Goal: Go to known website: Access a specific website the user already knows

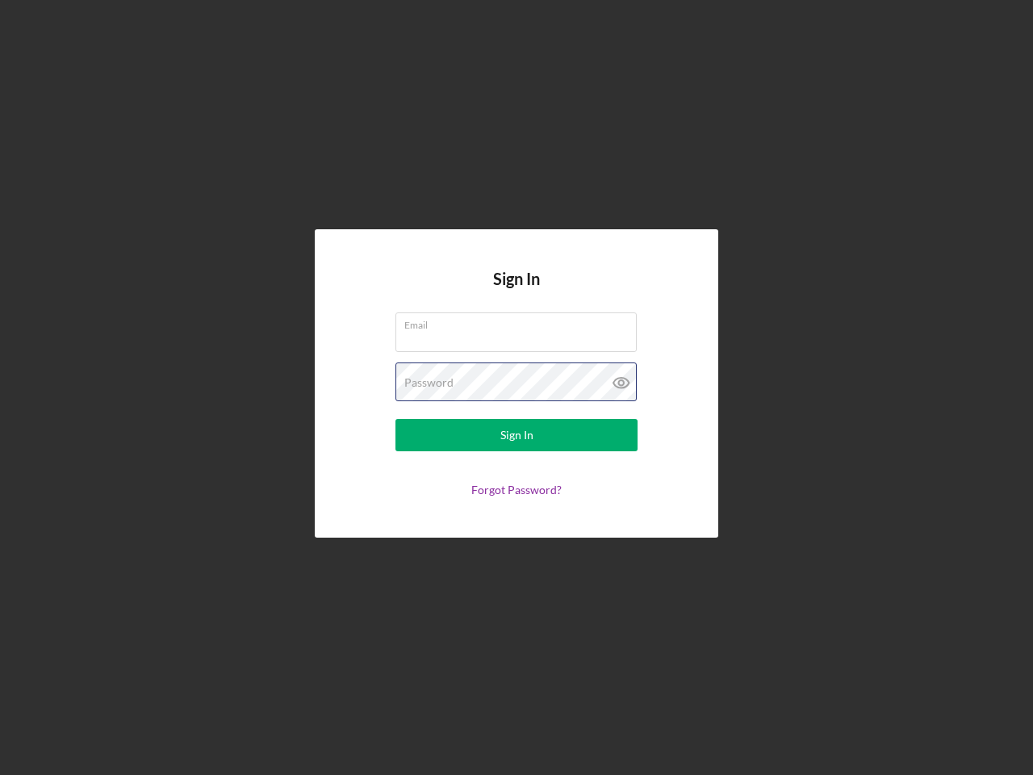
click at [516, 387] on div "Password" at bounding box center [516, 382] width 242 height 40
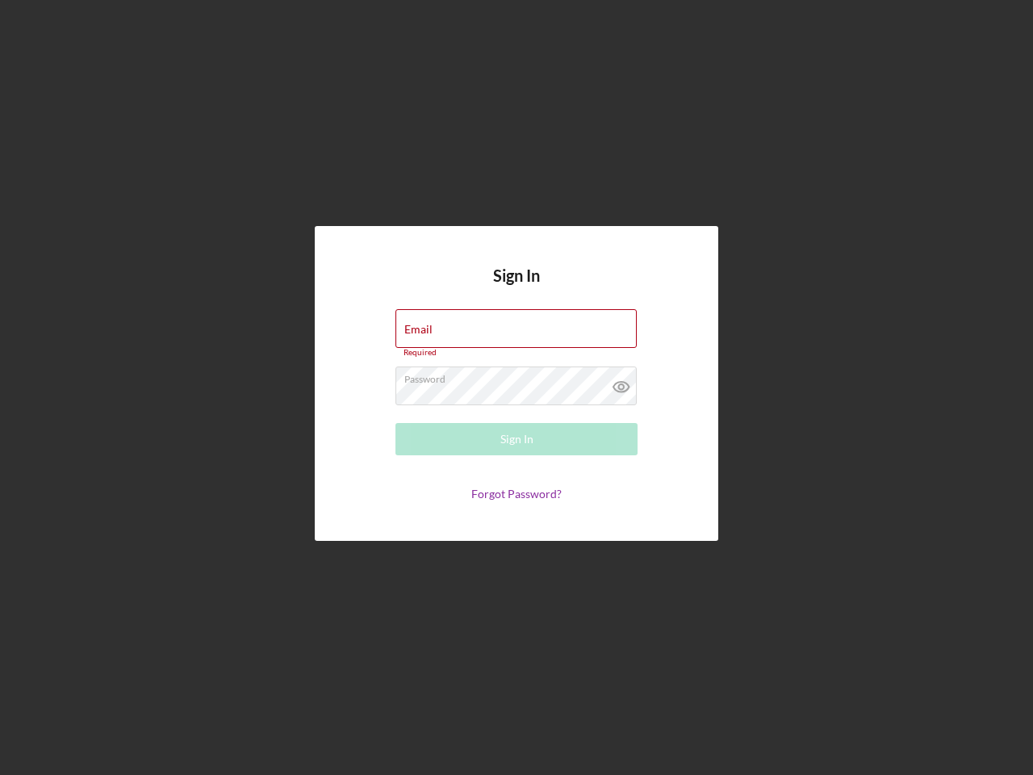
click at [621, 382] on icon at bounding box center [621, 386] width 40 height 40
